Goal: Task Accomplishment & Management: Use online tool/utility

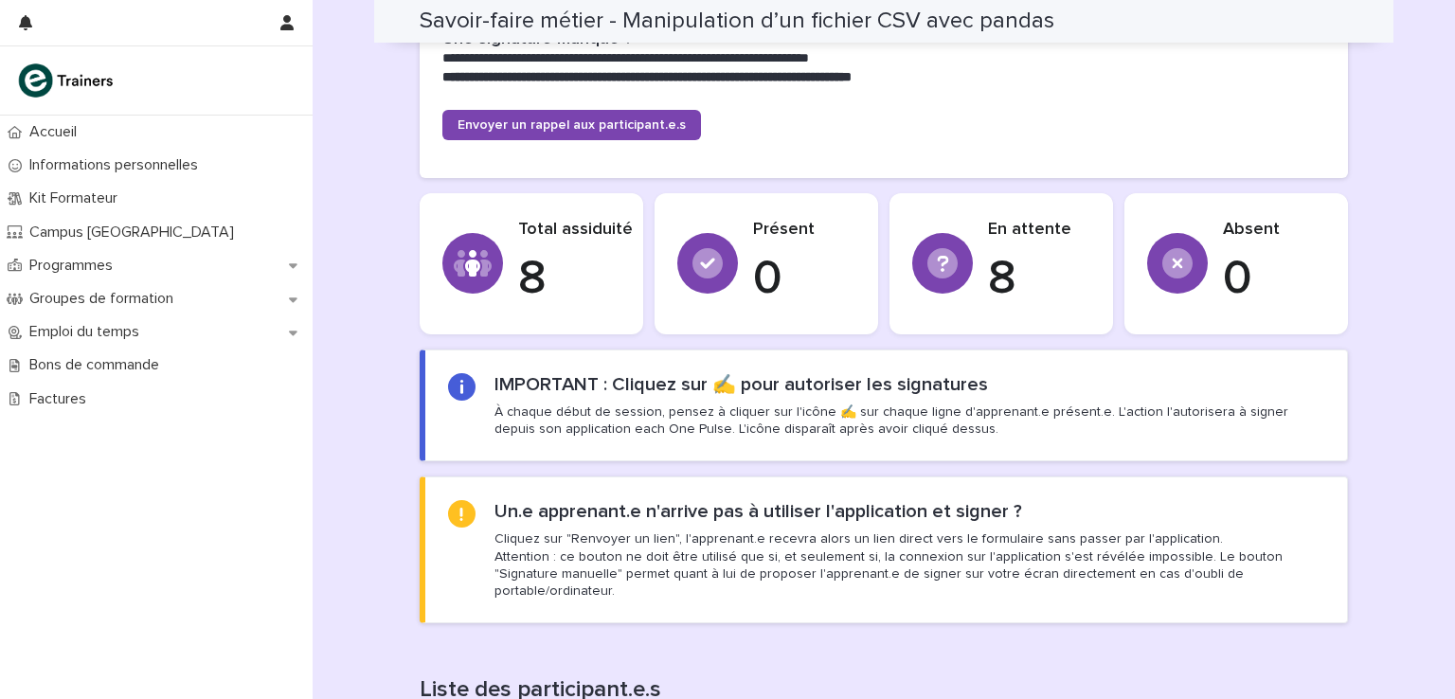
scroll to position [379, 0]
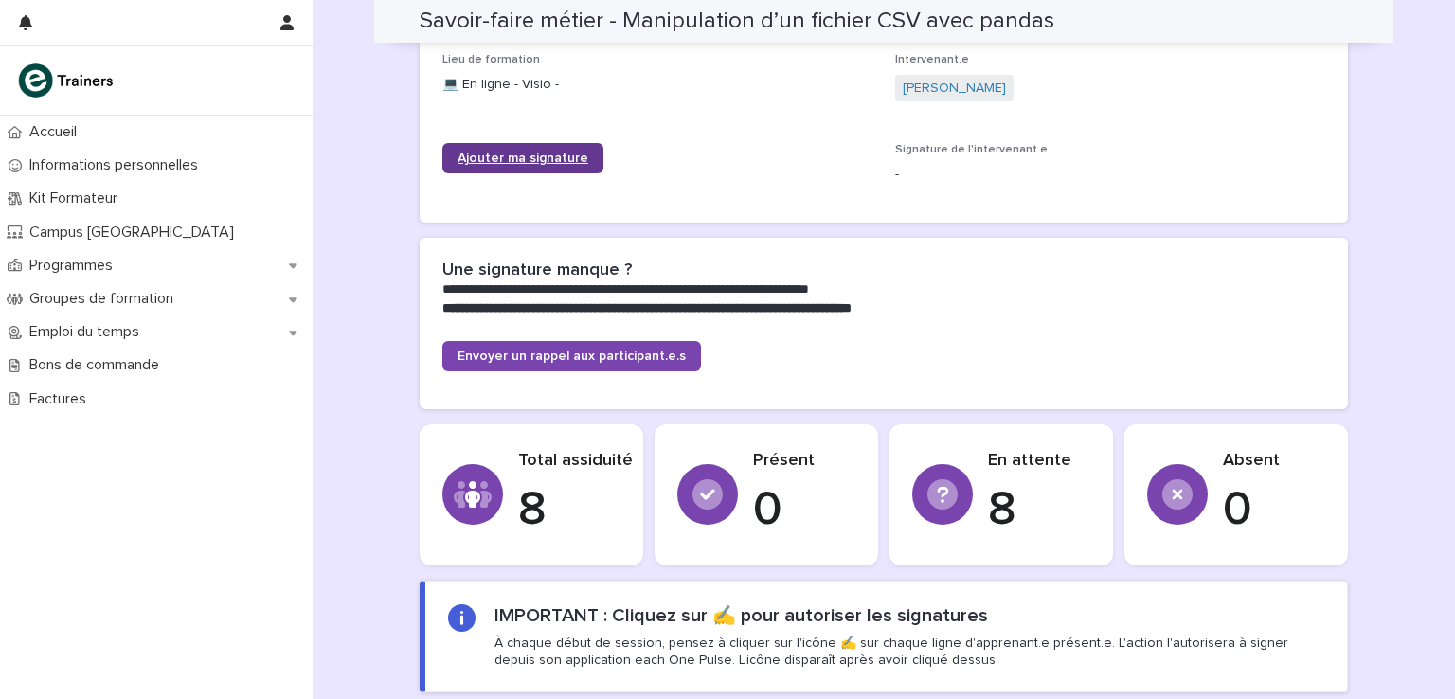
click at [550, 161] on span "Ajouter ma signature" at bounding box center [523, 158] width 131 height 13
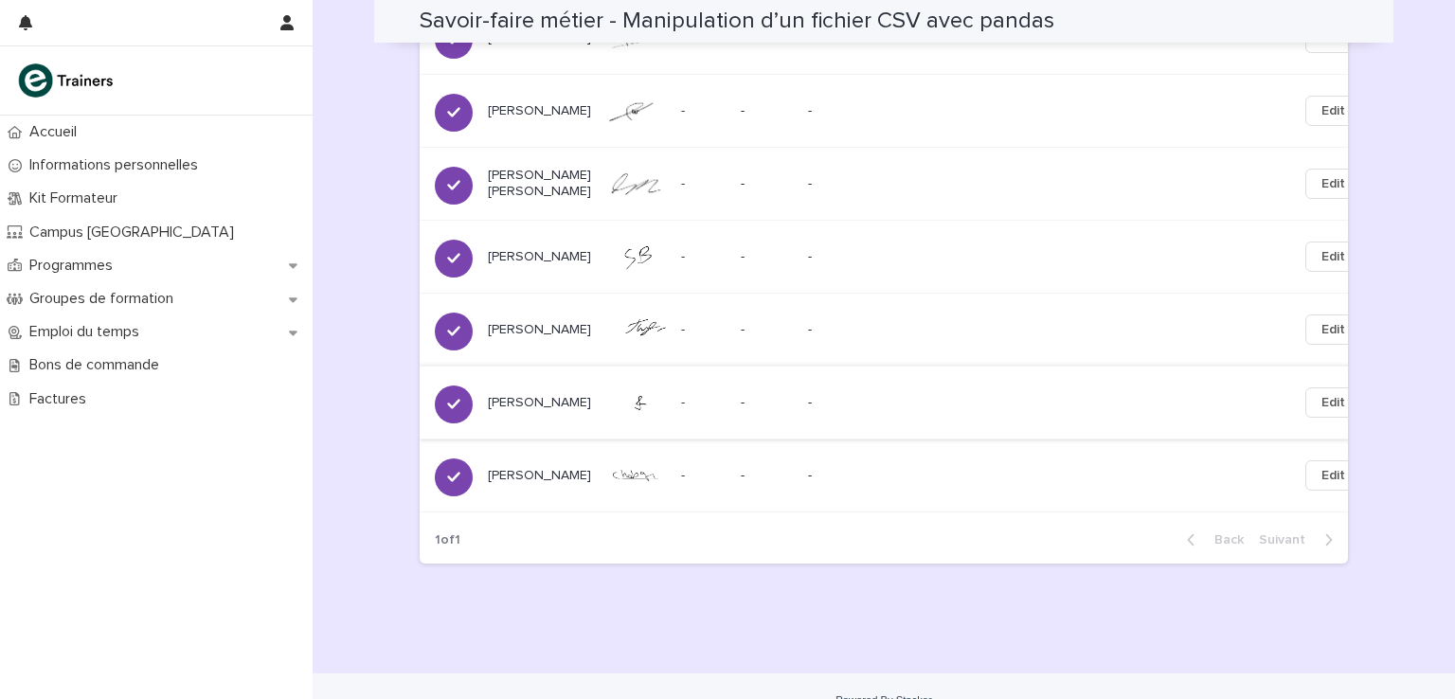
scroll to position [1153, 0]
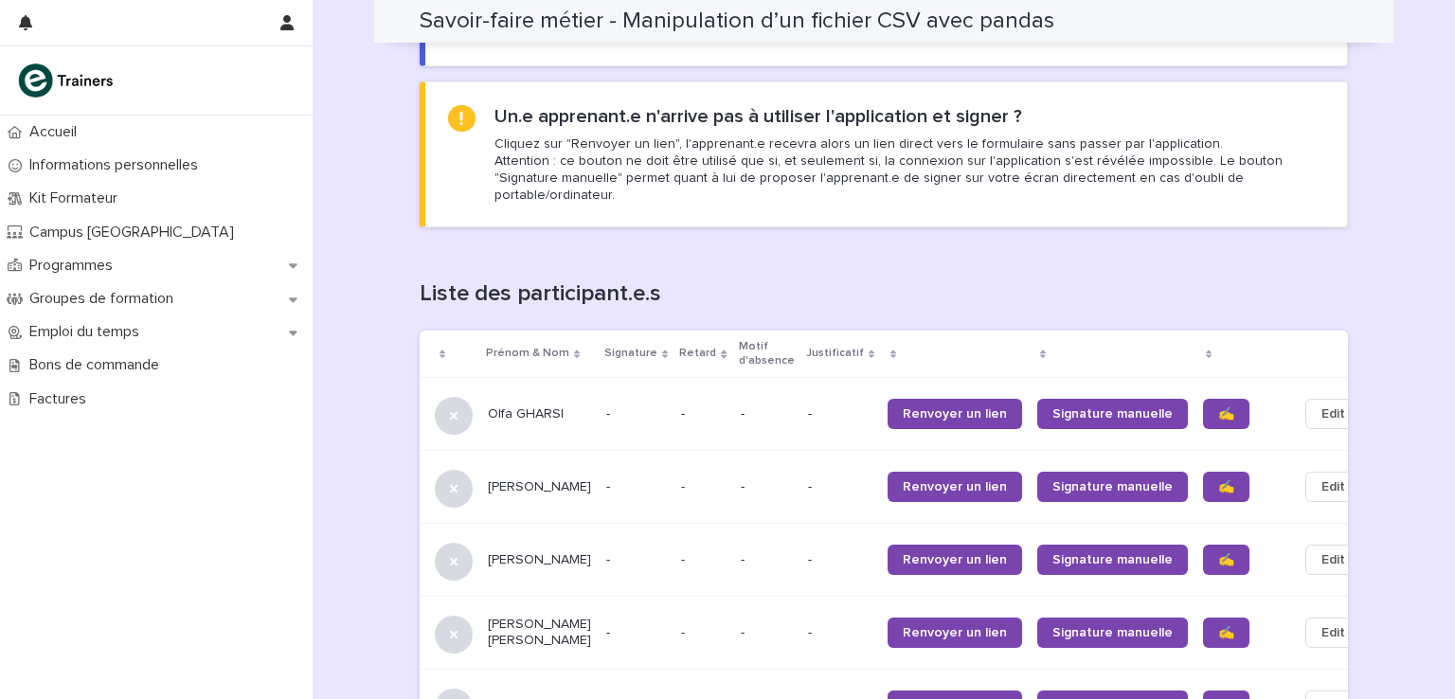
scroll to position [978, 0]
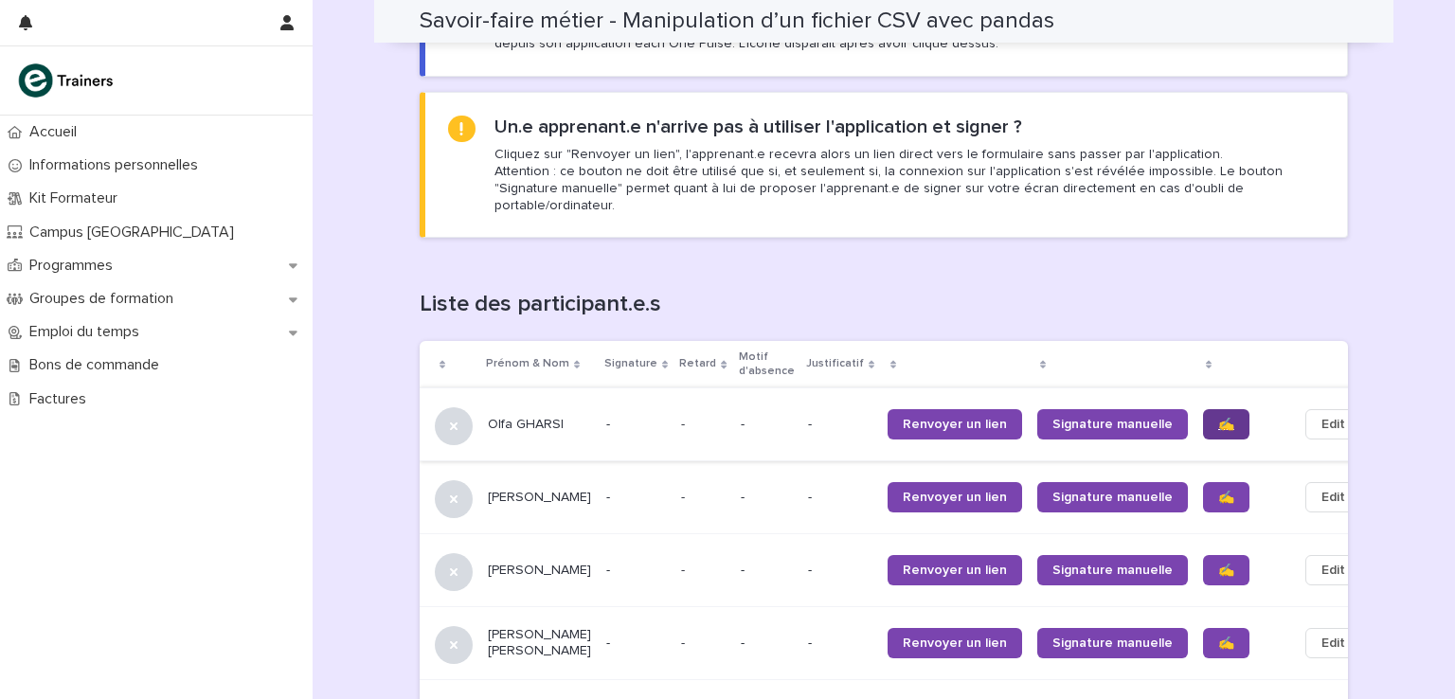
click at [1218, 418] on span "✍️" at bounding box center [1226, 424] width 16 height 13
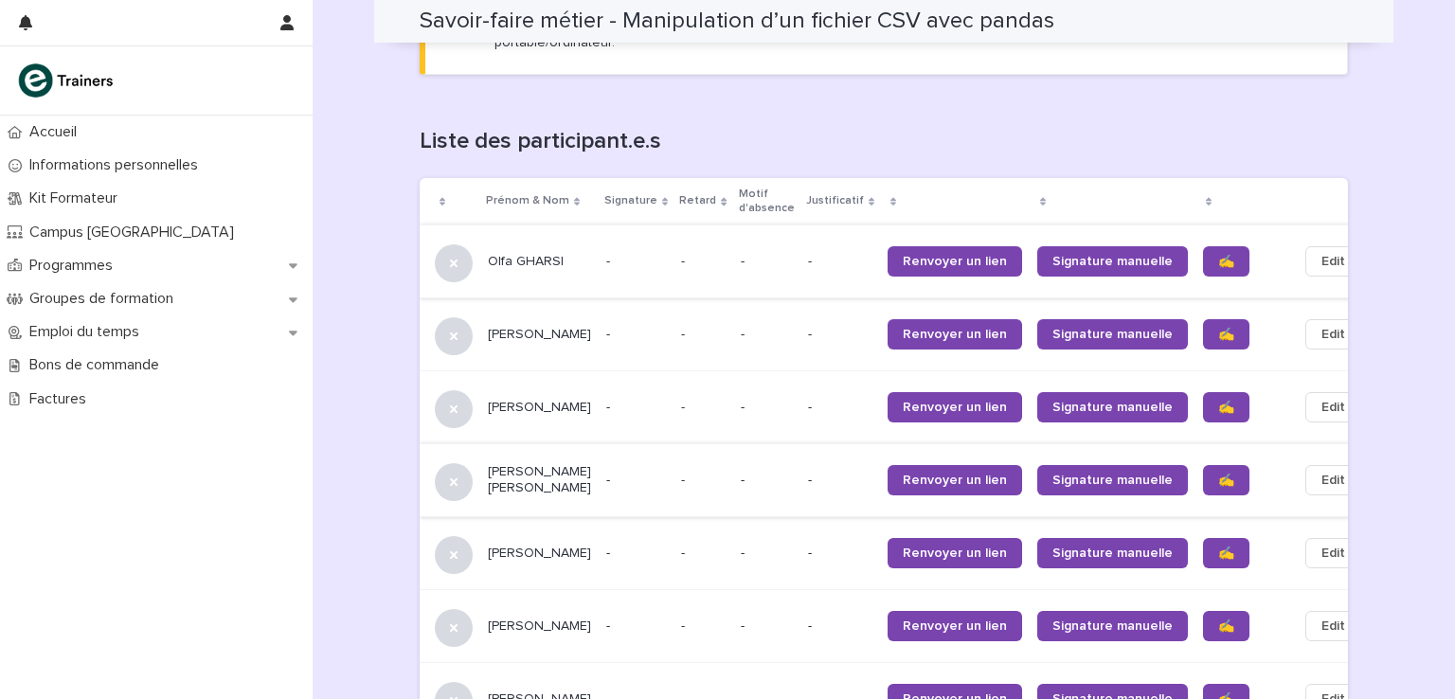
scroll to position [1167, 0]
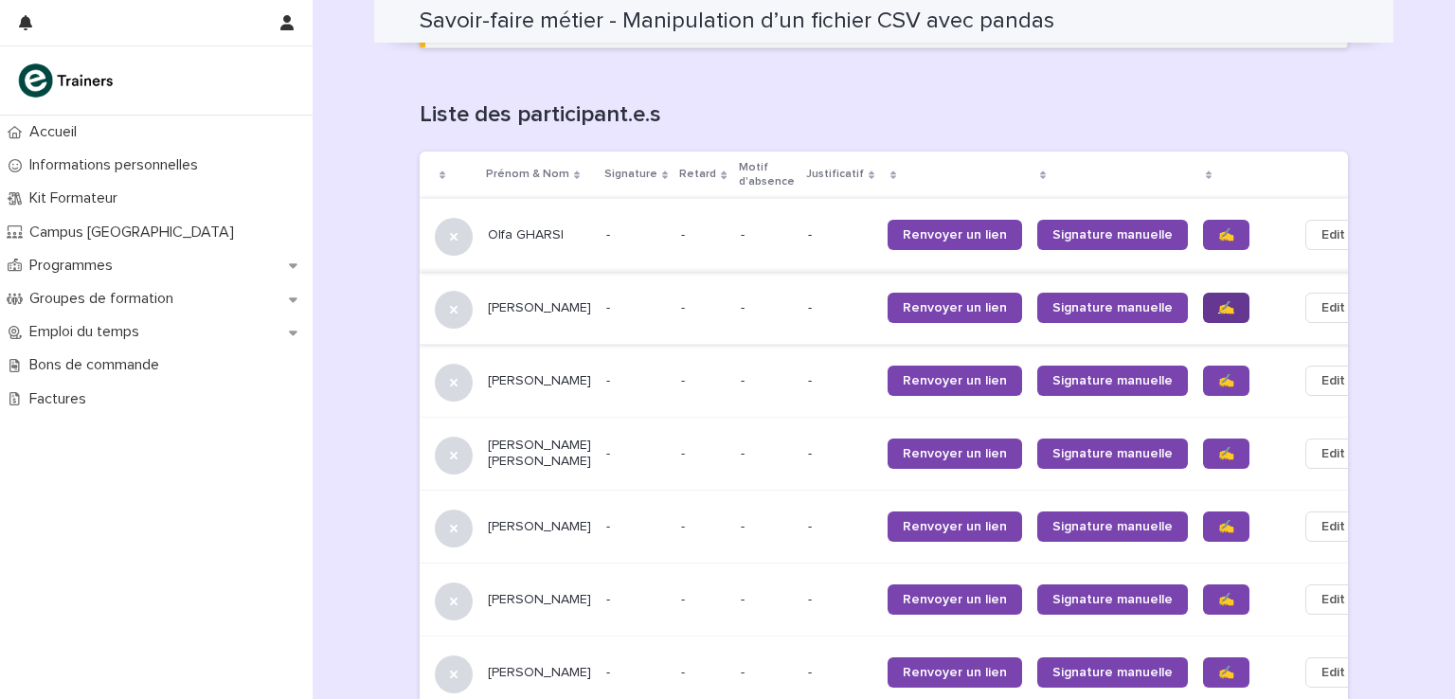
click at [1203, 296] on link "✍️" at bounding box center [1226, 308] width 46 height 30
click at [1218, 374] on span "✍️" at bounding box center [1226, 380] width 16 height 13
click at [1203, 445] on link "✍️" at bounding box center [1226, 454] width 46 height 30
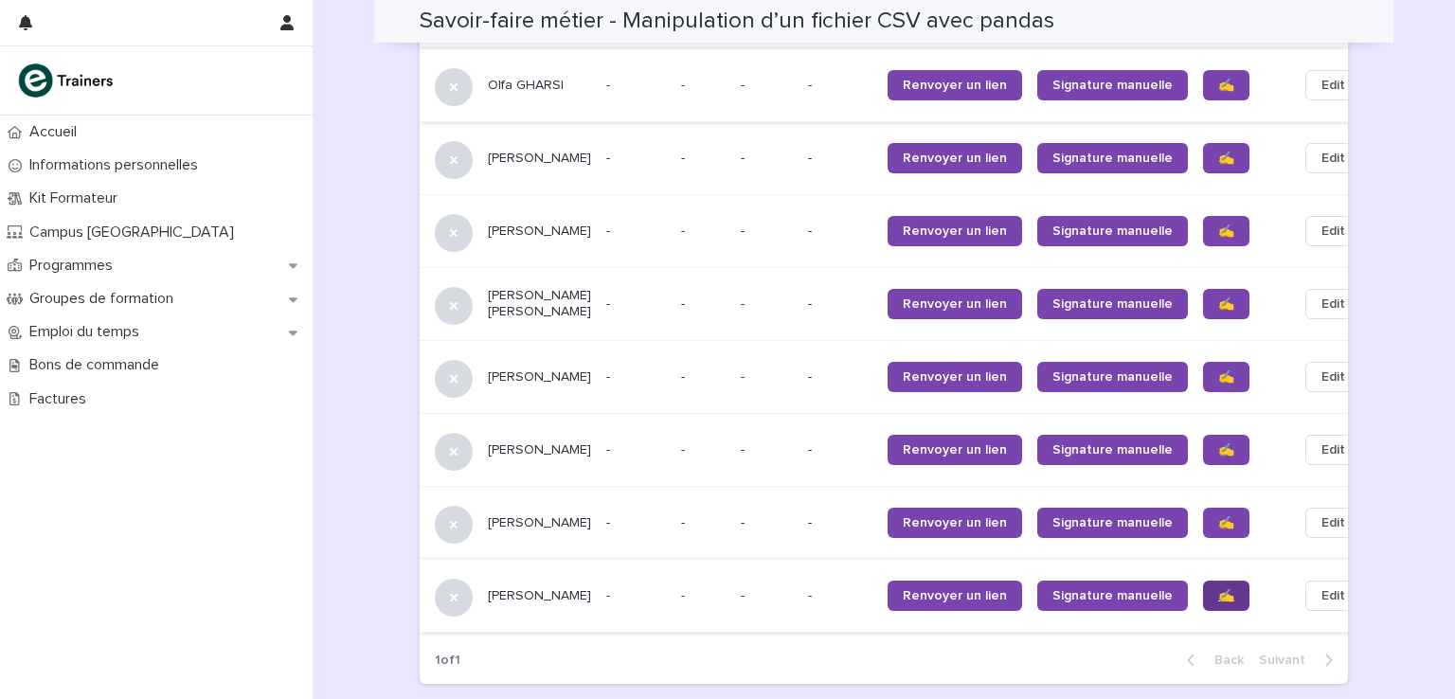
scroll to position [1452, 0]
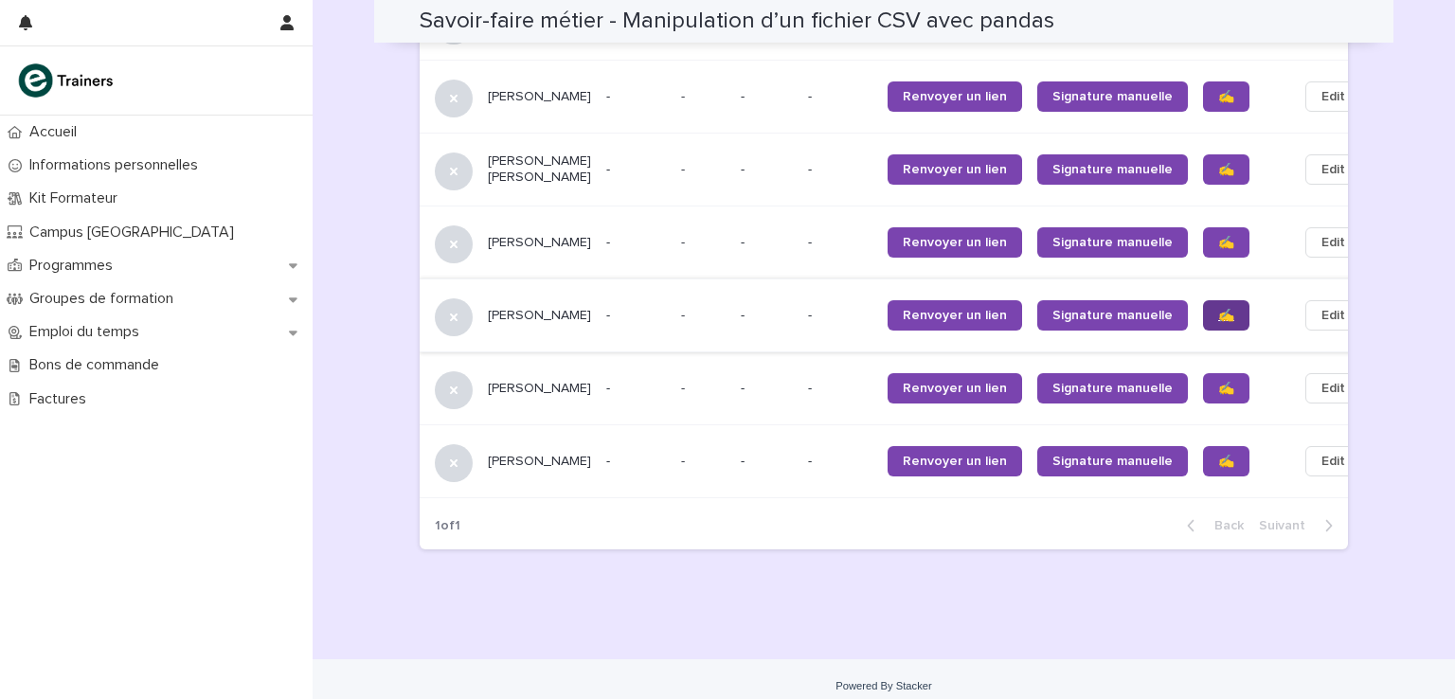
click at [1203, 300] on link "✍️" at bounding box center [1226, 315] width 46 height 30
click at [1203, 373] on link "✍️" at bounding box center [1226, 388] width 46 height 30
click at [1218, 455] on span "✍️" at bounding box center [1226, 461] width 16 height 13
click at [1218, 236] on span "✍️" at bounding box center [1226, 242] width 16 height 13
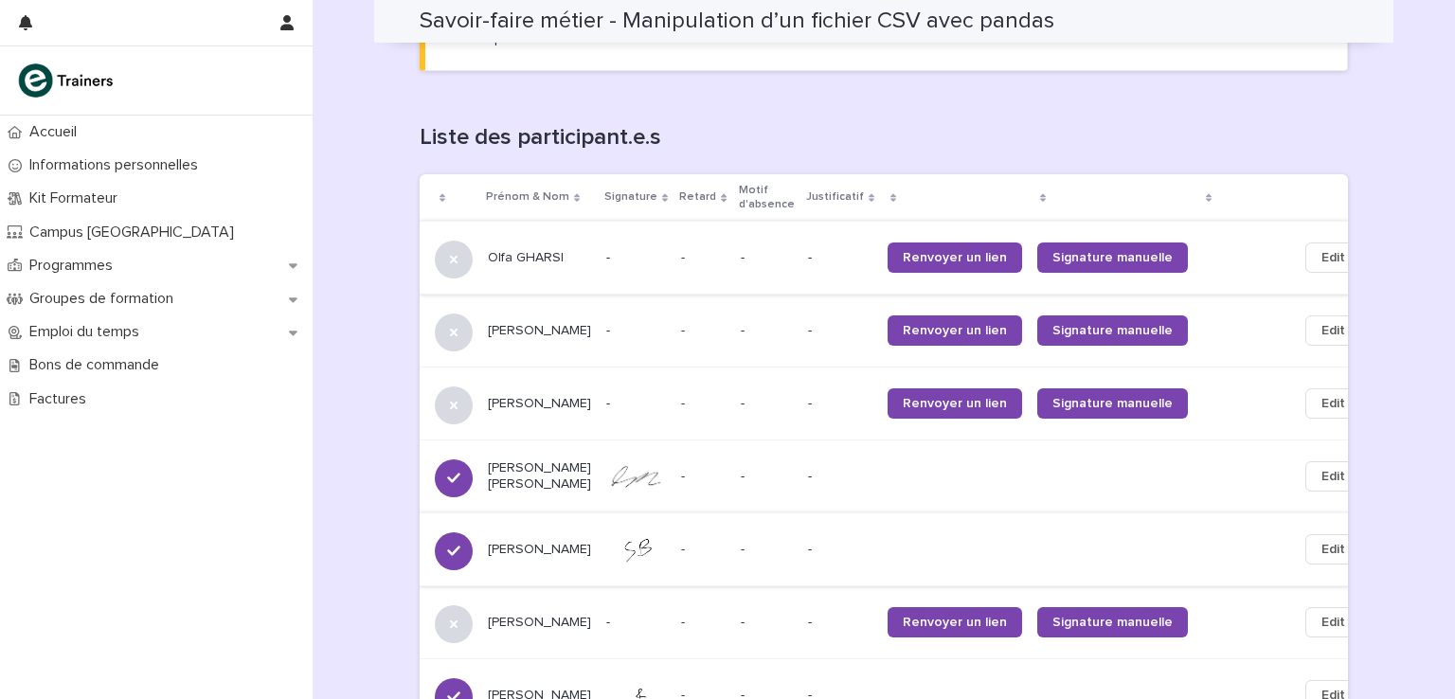
scroll to position [1144, 0]
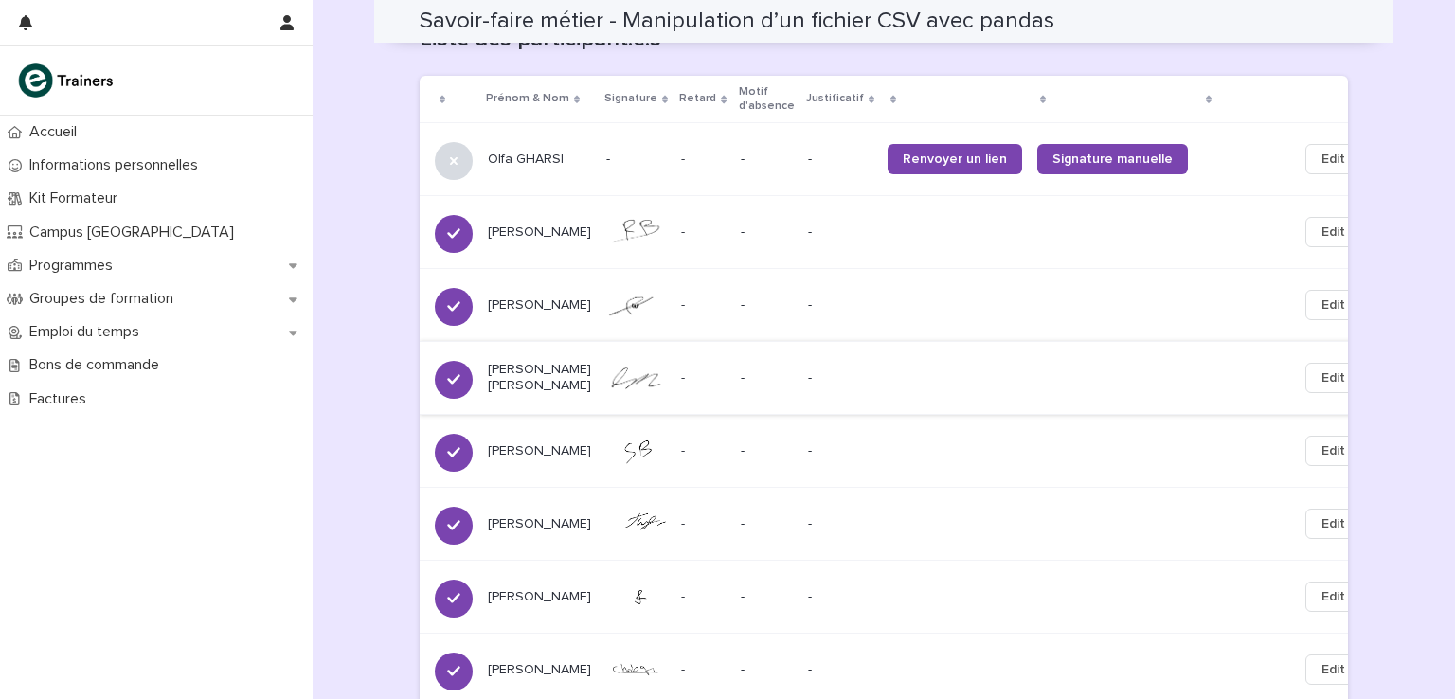
scroll to position [1241, 0]
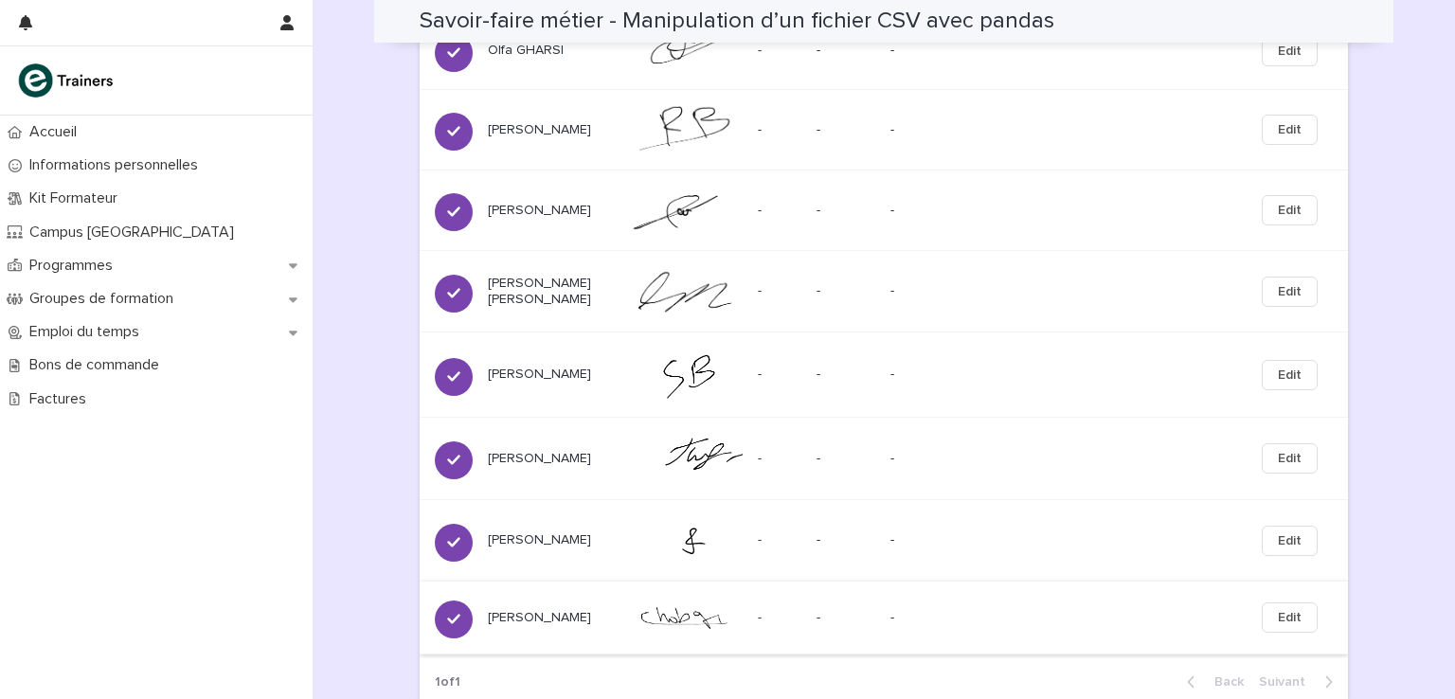
scroll to position [1032, 0]
